Goal: Task Accomplishment & Management: Manage account settings

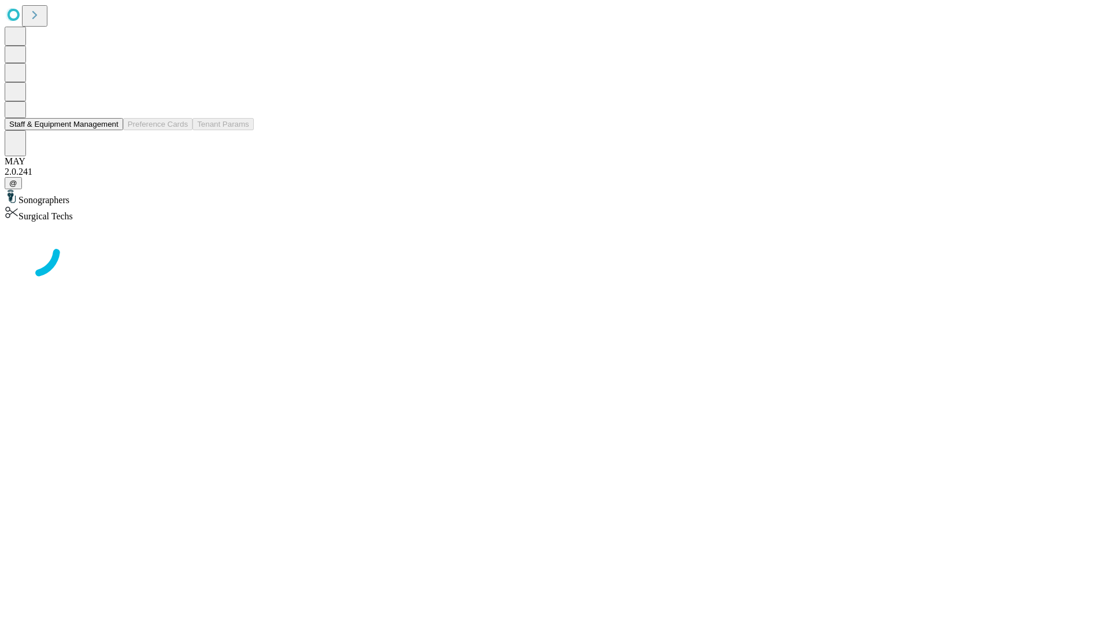
click at [110, 130] on button "Staff & Equipment Management" at bounding box center [64, 124] width 119 height 12
